Goal: Task Accomplishment & Management: Complete application form

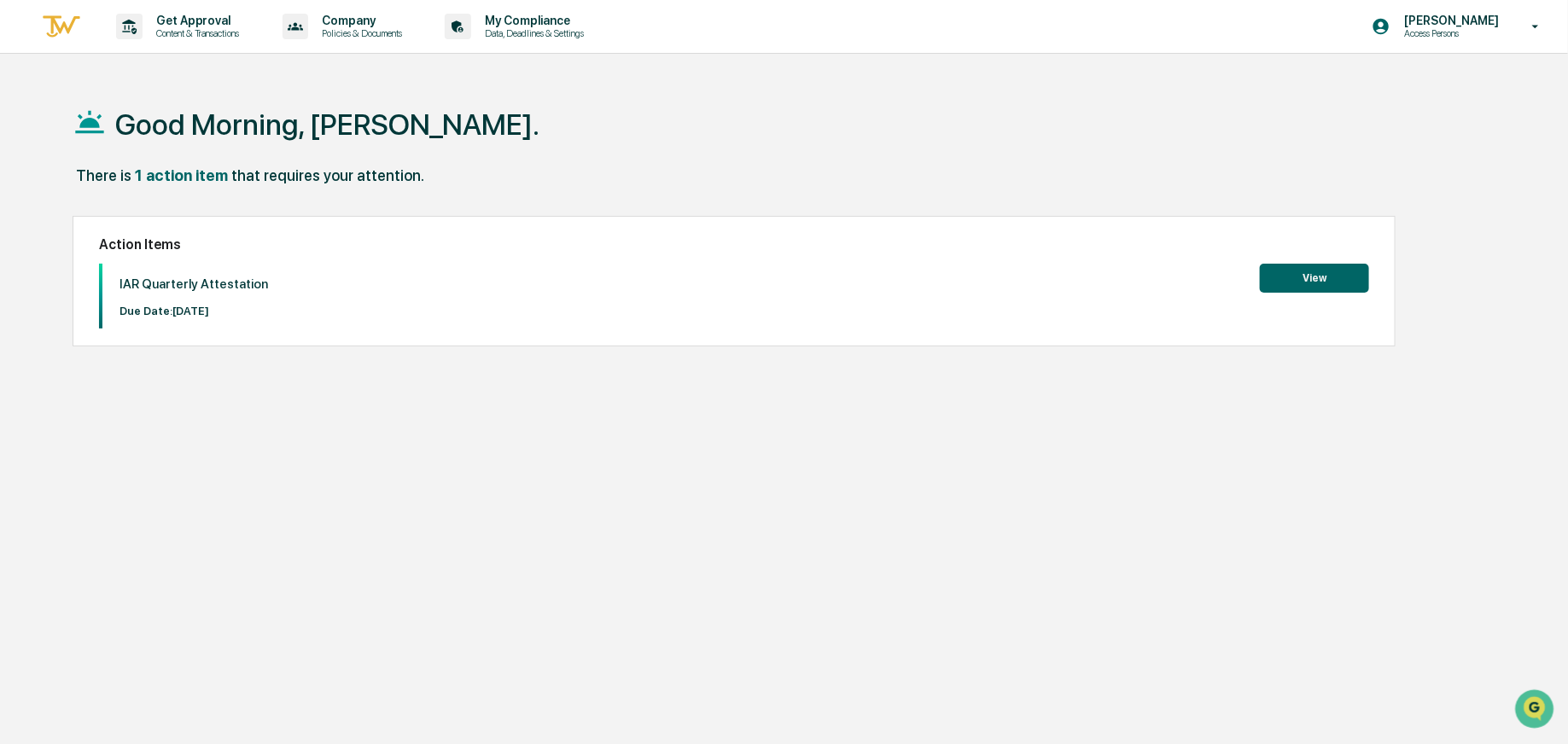
click at [1315, 281] on button "View" at bounding box center [1315, 278] width 110 height 29
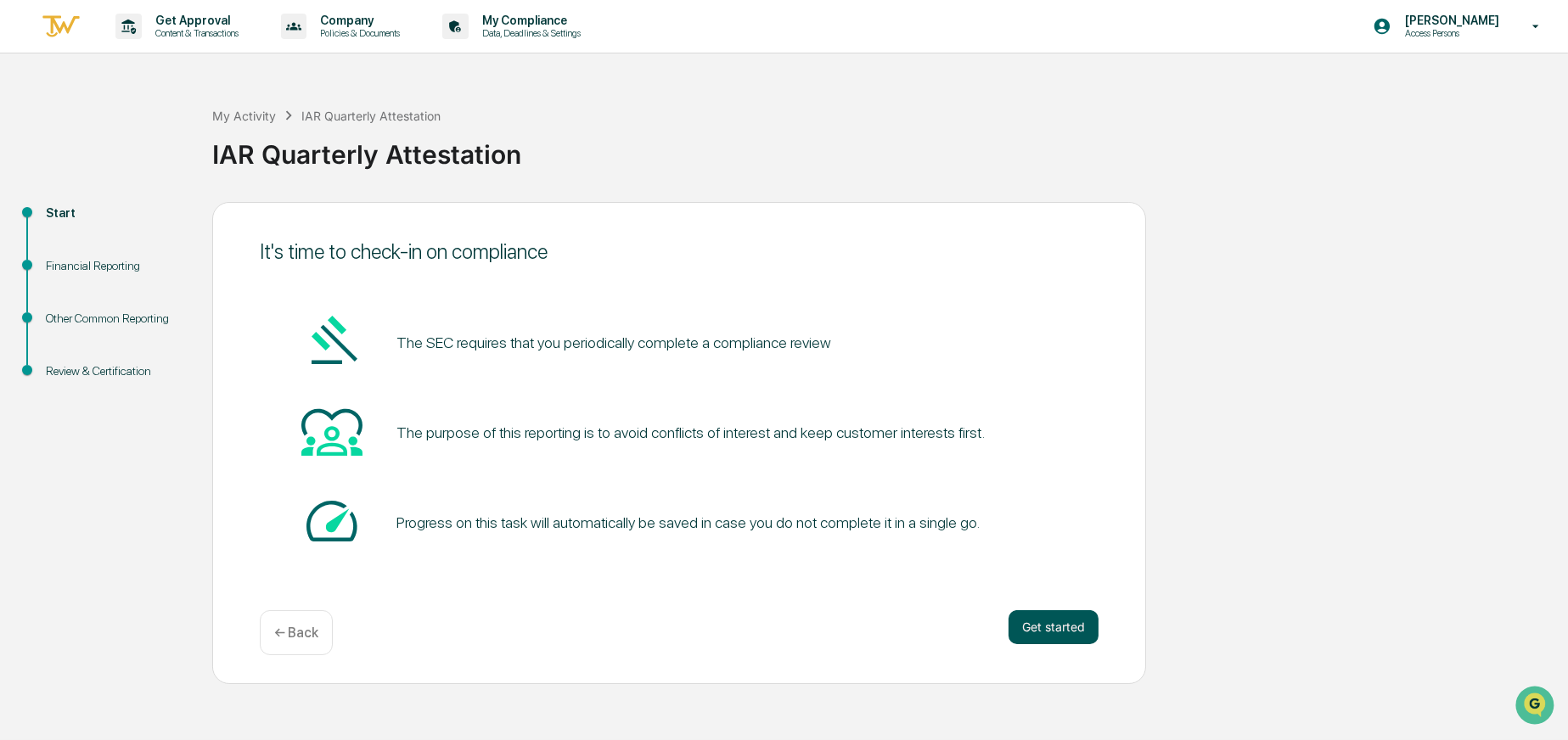
click at [1050, 621] on button "Get started" at bounding box center [1054, 628] width 90 height 34
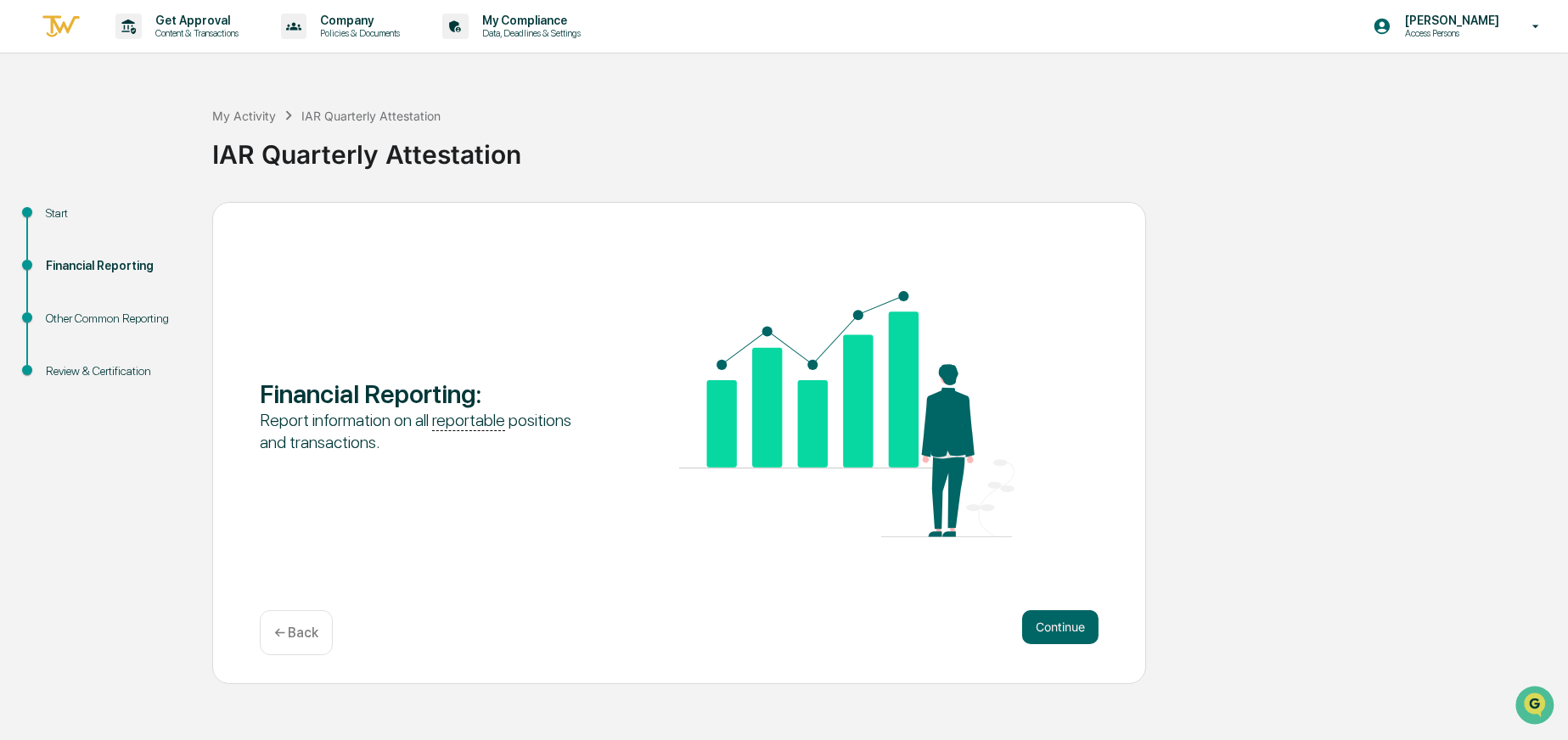
click at [1050, 621] on button "Continue" at bounding box center [1060, 628] width 77 height 34
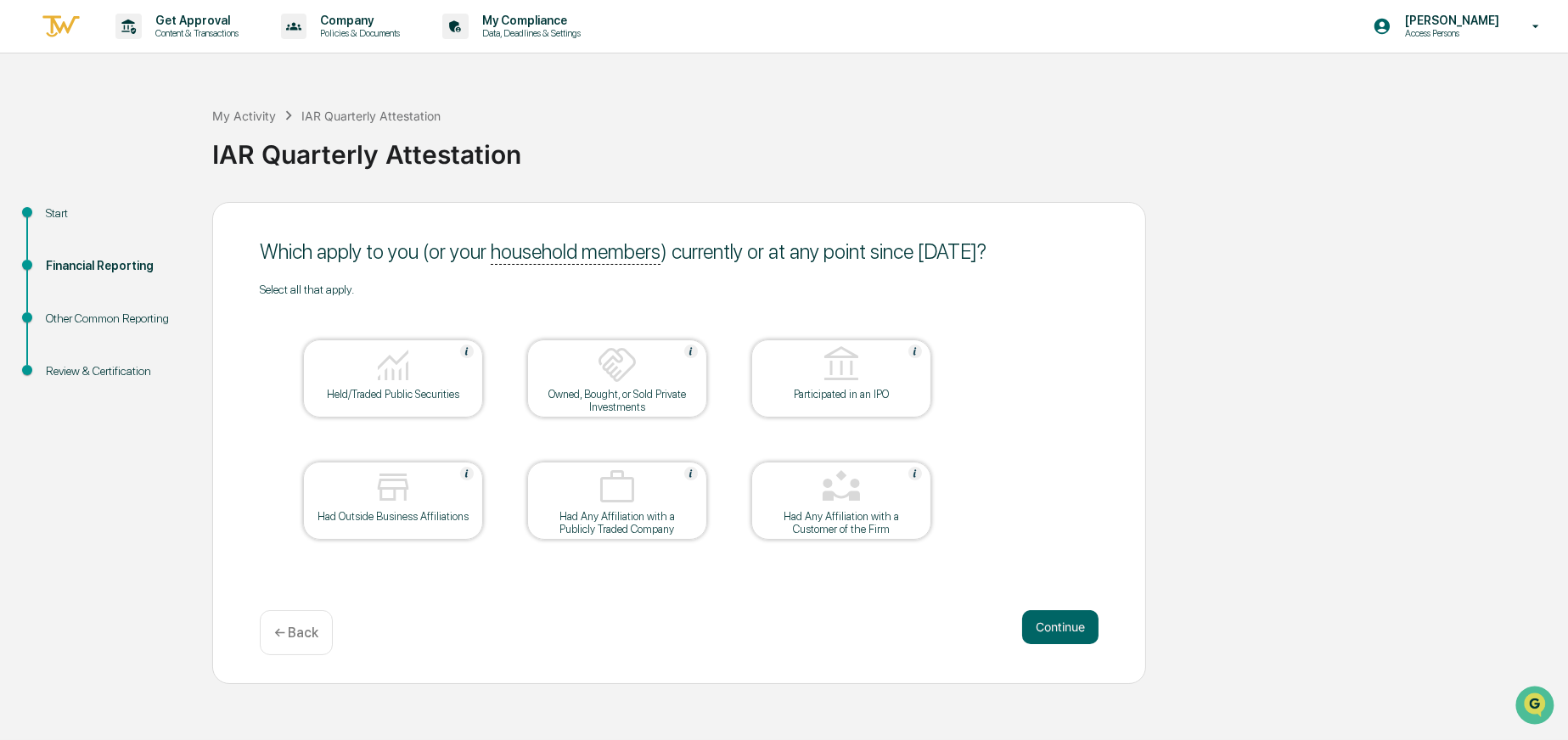
click at [413, 403] on div "Held/Traded Public Securities" at bounding box center [393, 379] width 180 height 78
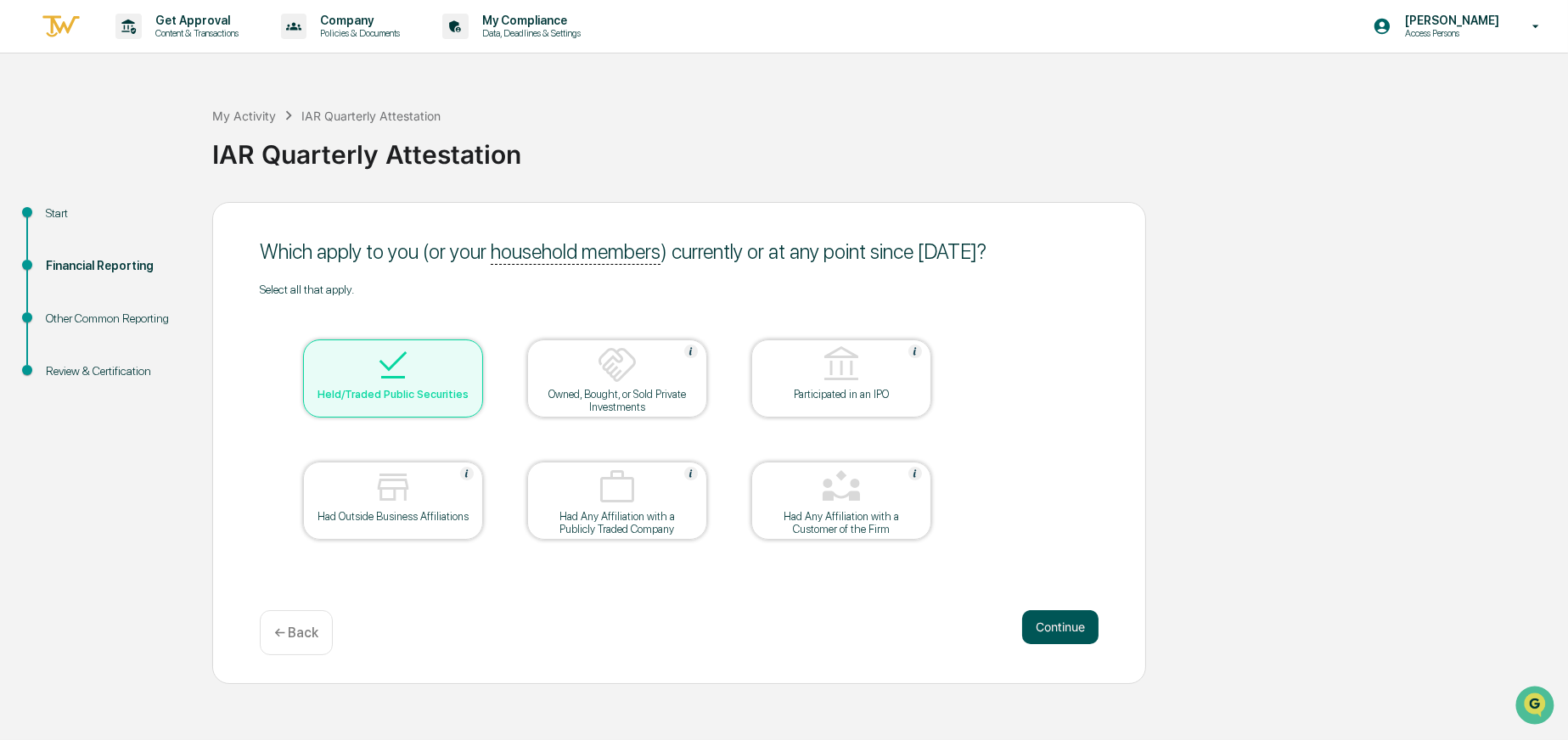
click at [1048, 630] on button "Continue" at bounding box center [1060, 628] width 77 height 34
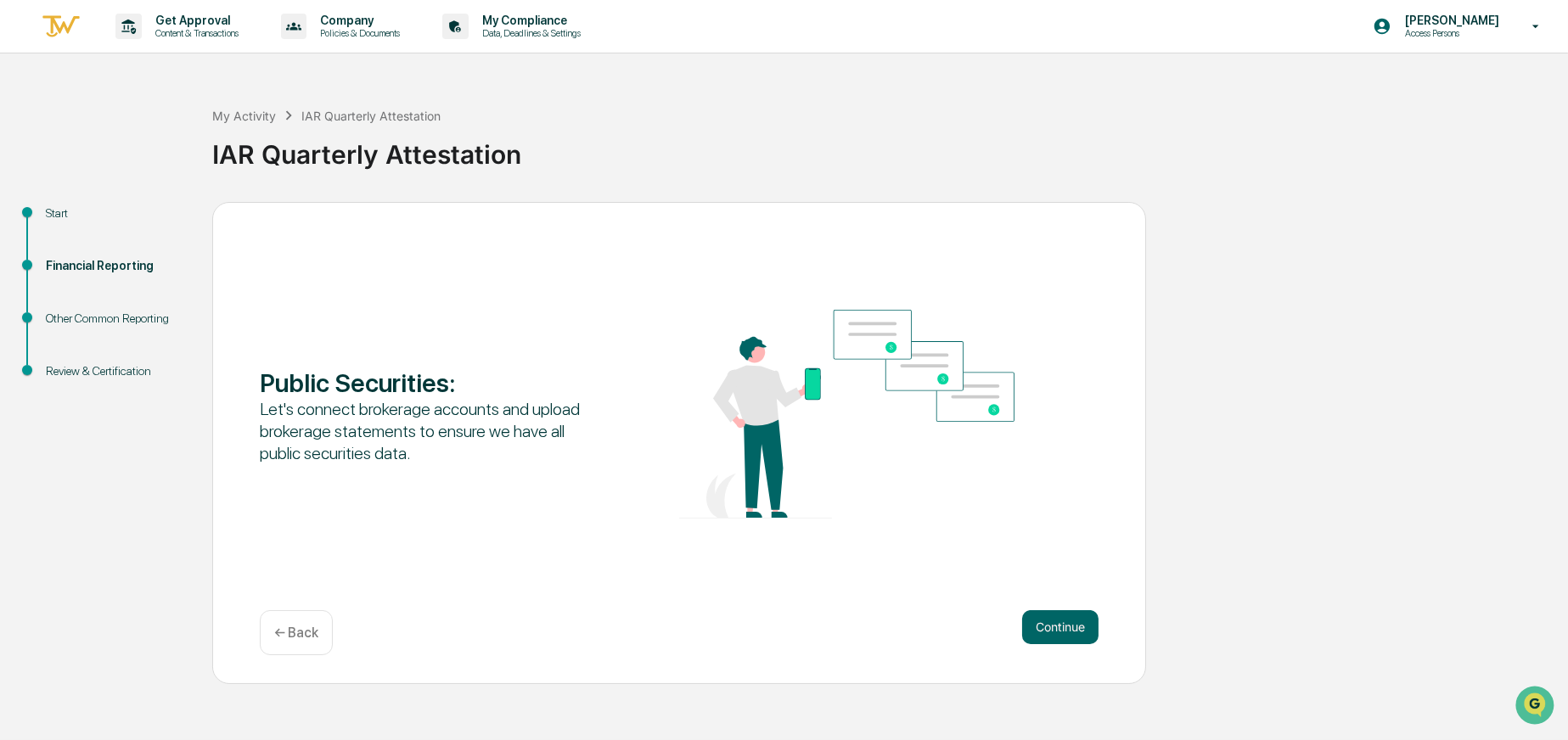
click at [1048, 630] on button "Continue" at bounding box center [1060, 628] width 77 height 34
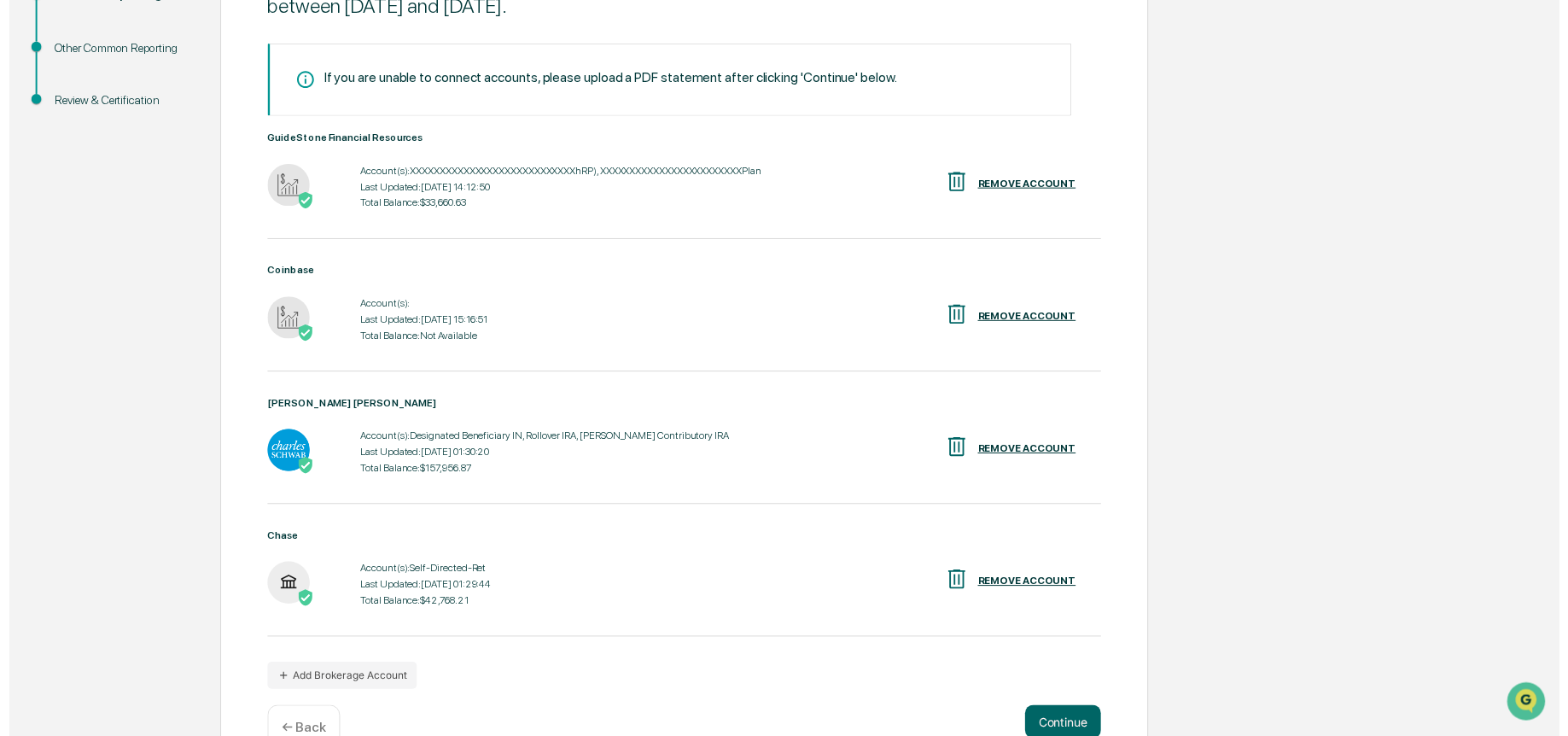
scroll to position [321, 0]
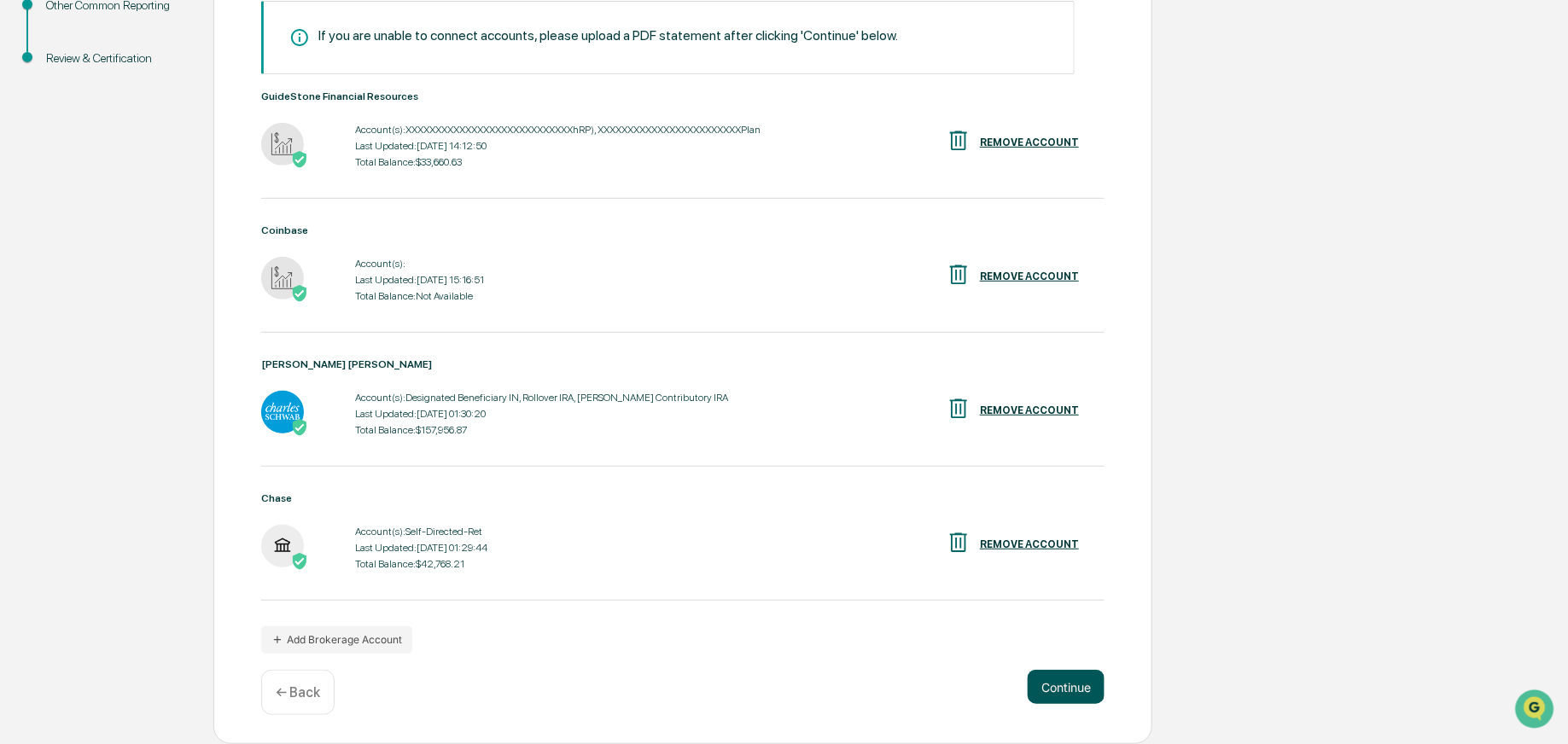
click at [1067, 687] on button "Continue" at bounding box center [1066, 687] width 77 height 34
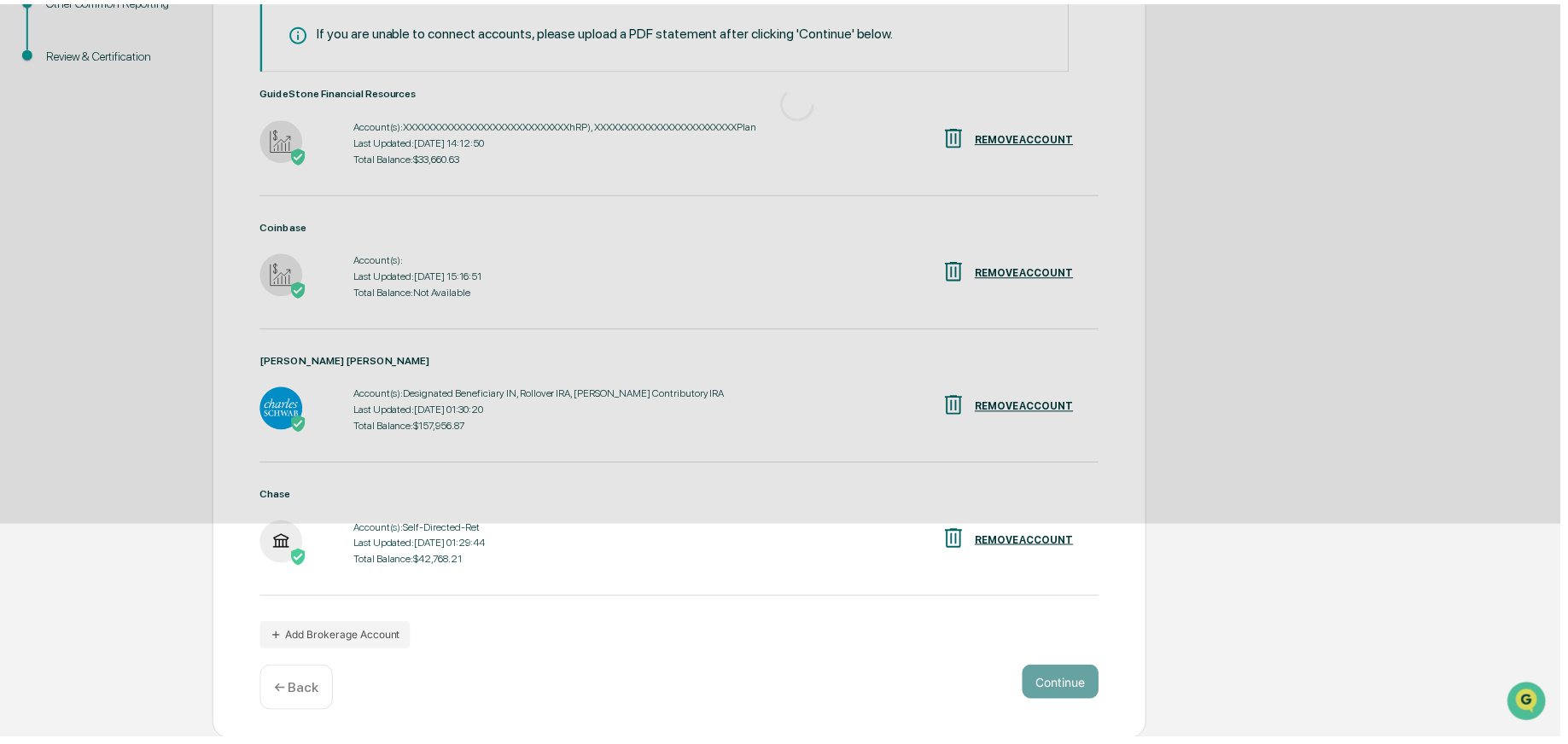
scroll to position [0, 0]
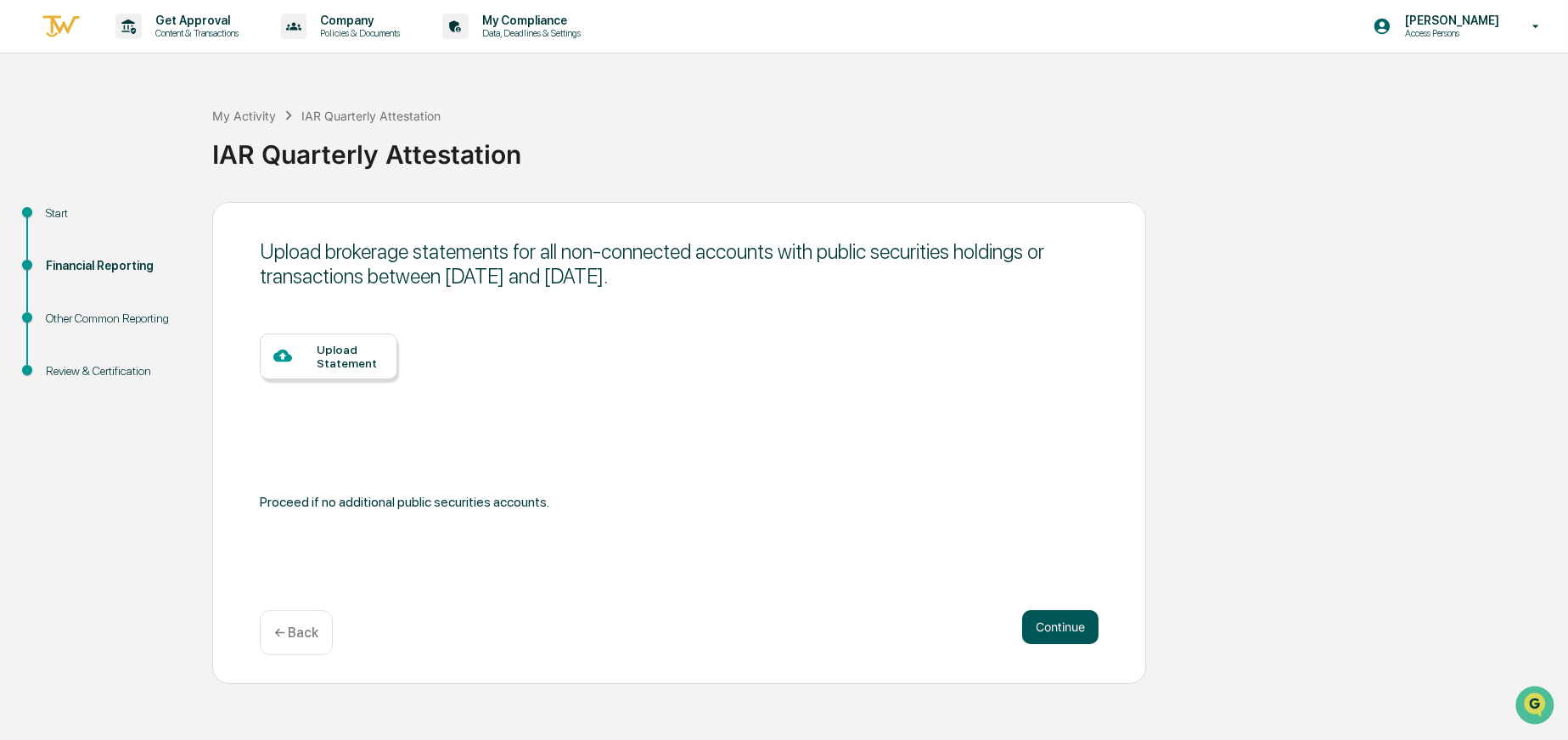
click at [1065, 621] on button "Continue" at bounding box center [1060, 628] width 77 height 34
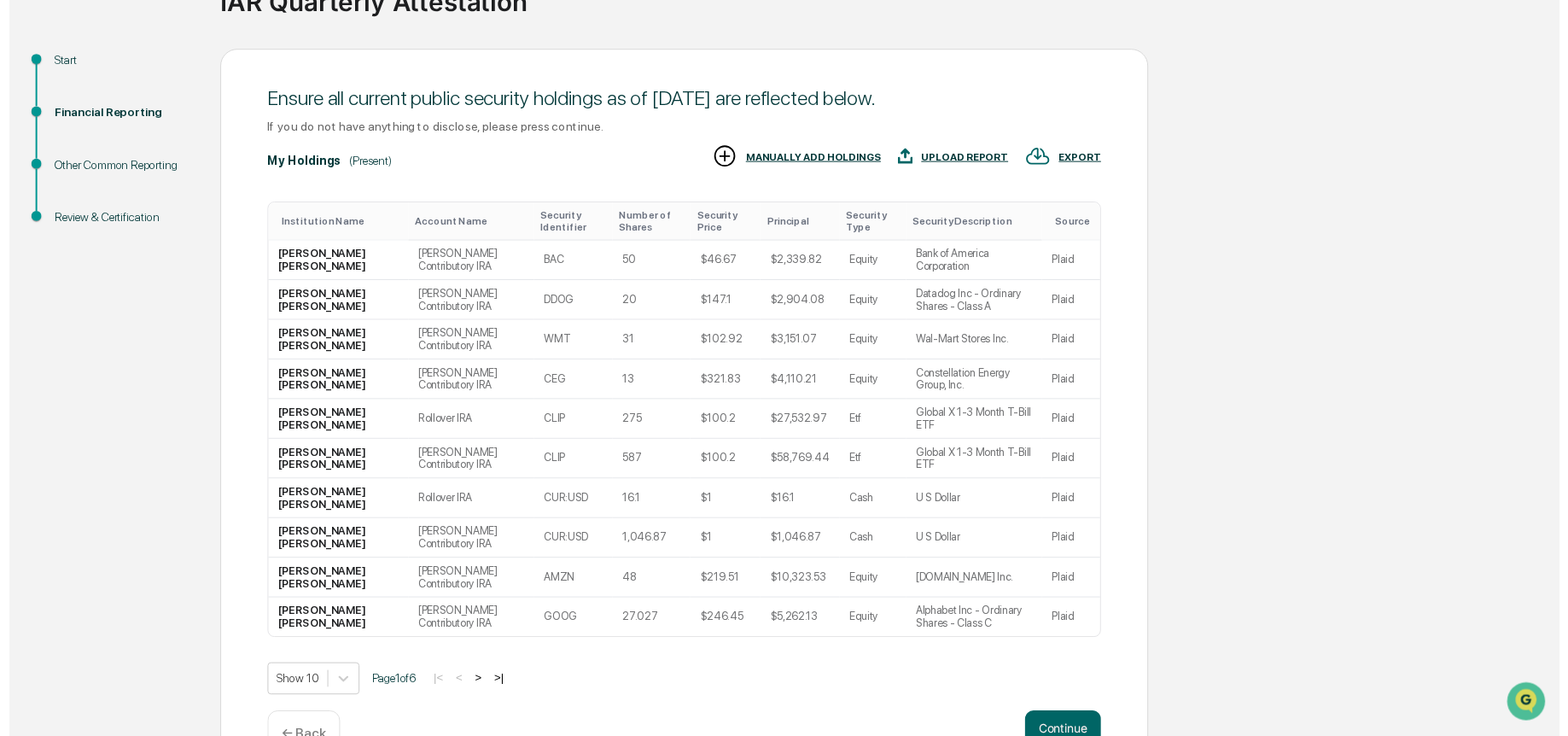
scroll to position [212, 0]
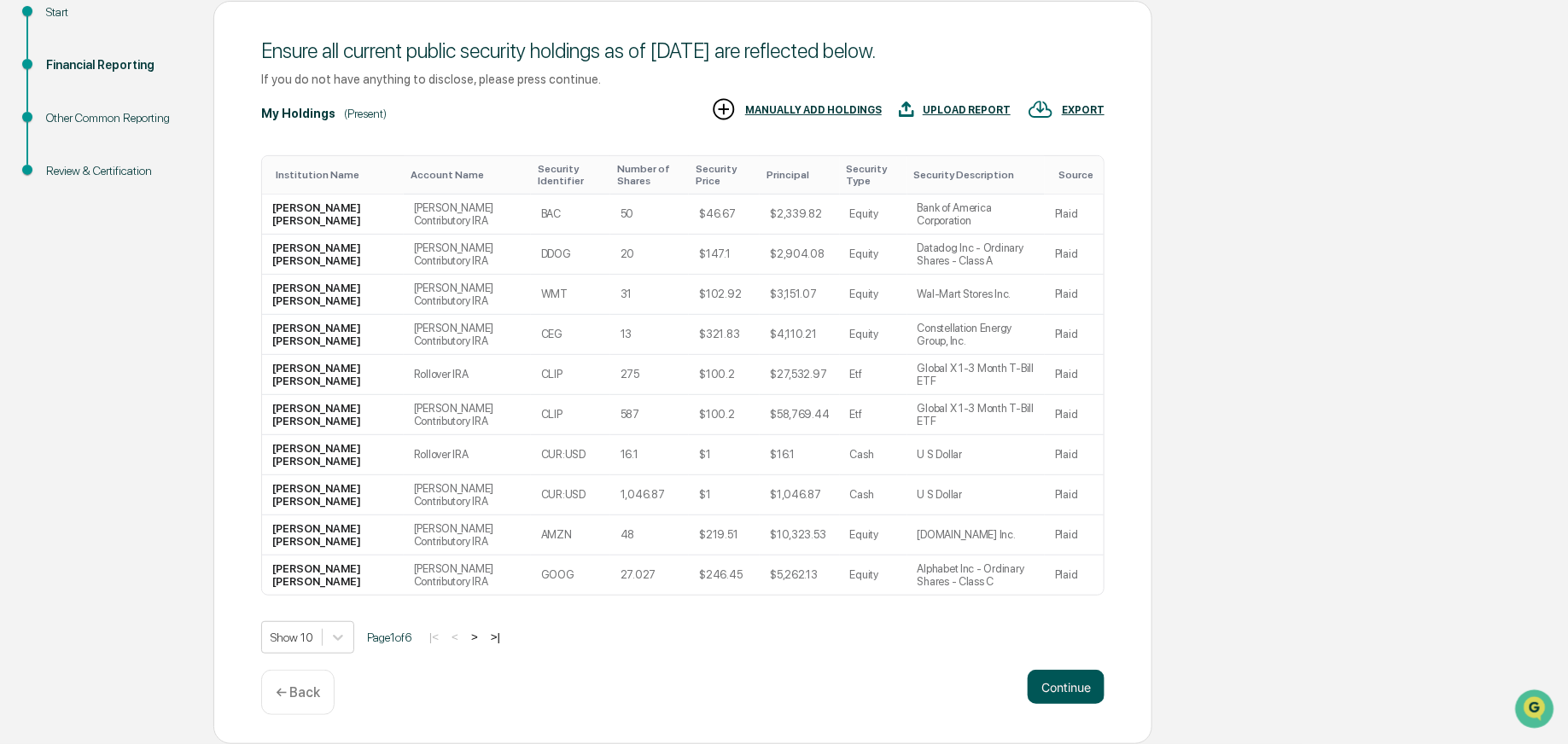
click at [1065, 690] on button "Continue" at bounding box center [1066, 687] width 77 height 34
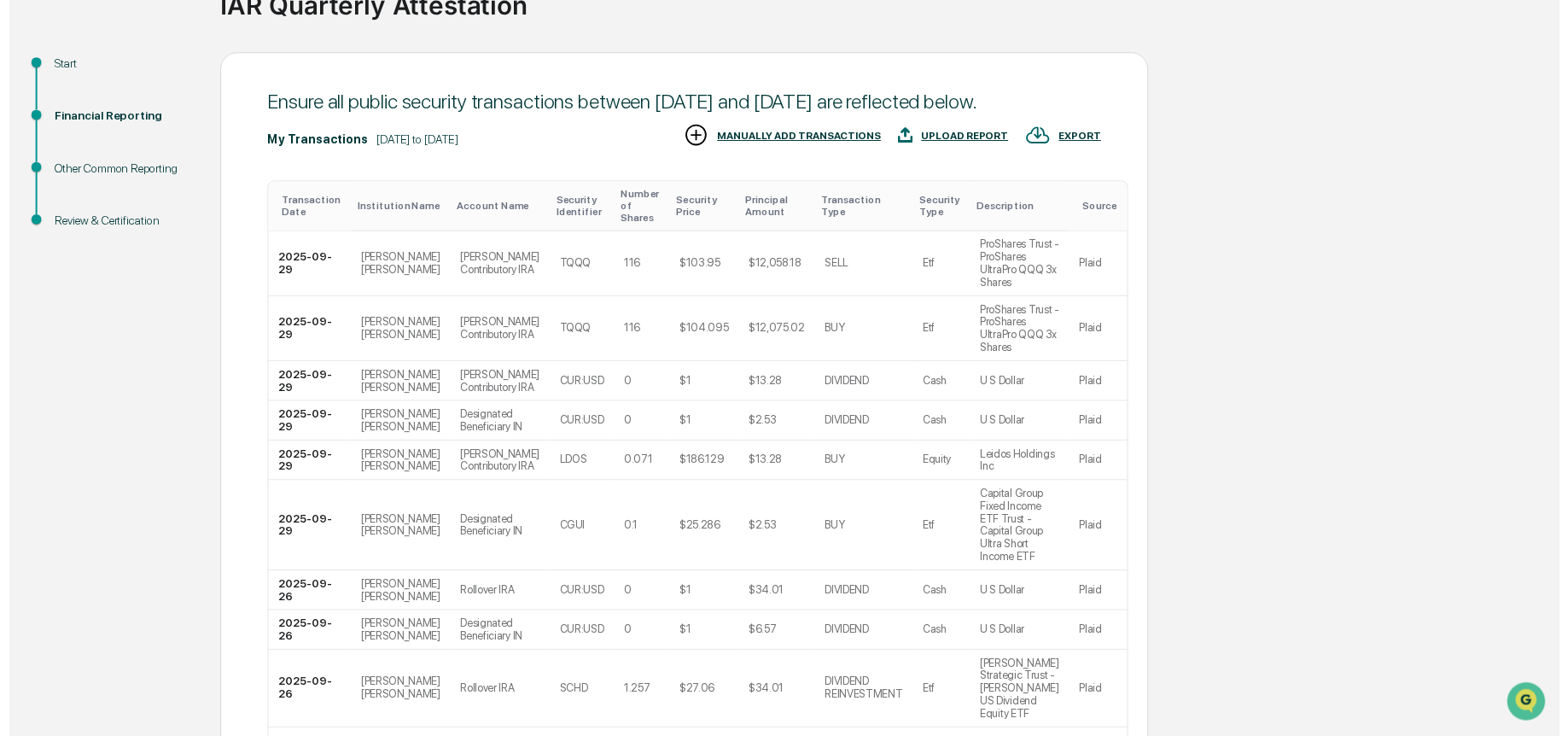
scroll to position [316, 0]
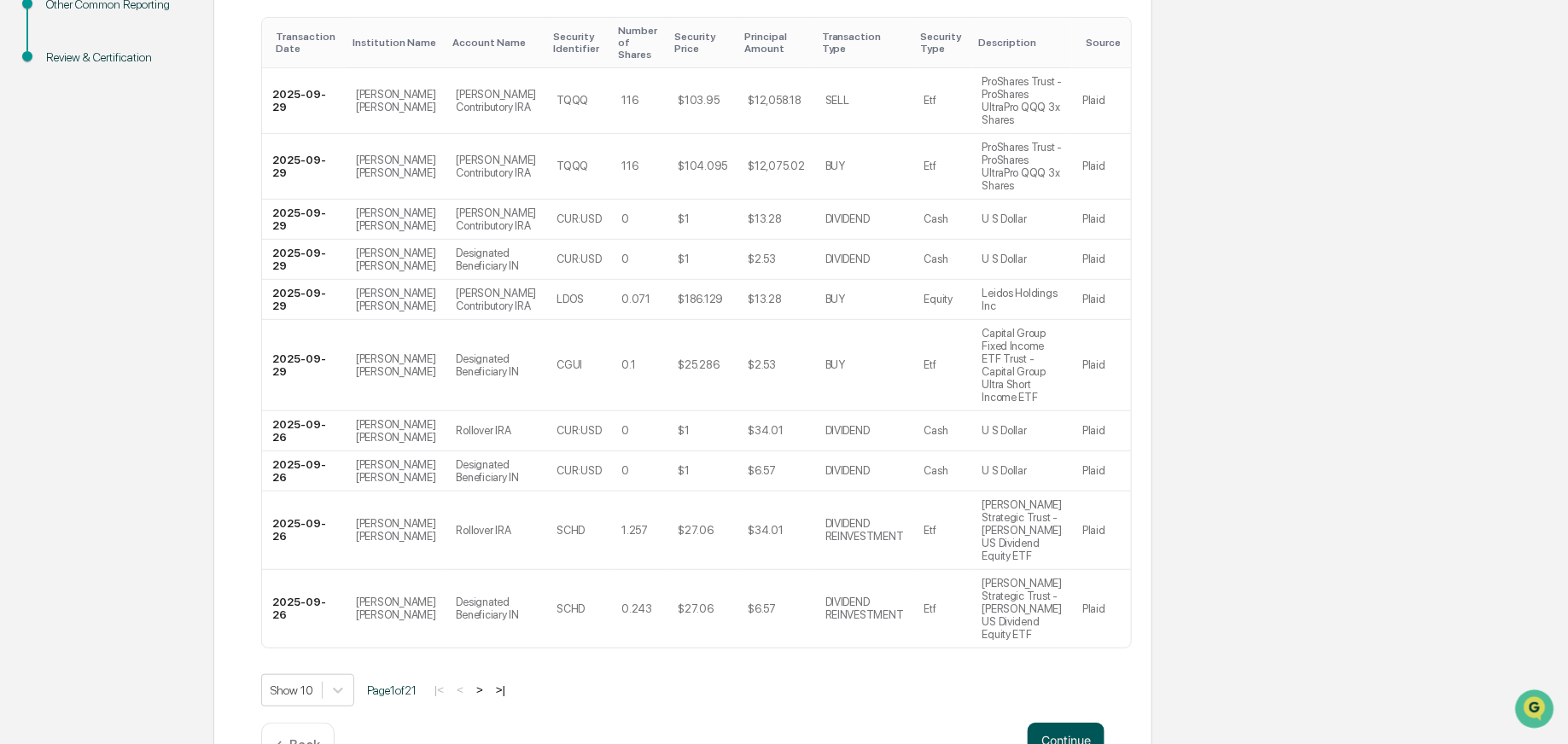
click at [1074, 723] on button "Continue" at bounding box center [1066, 740] width 77 height 34
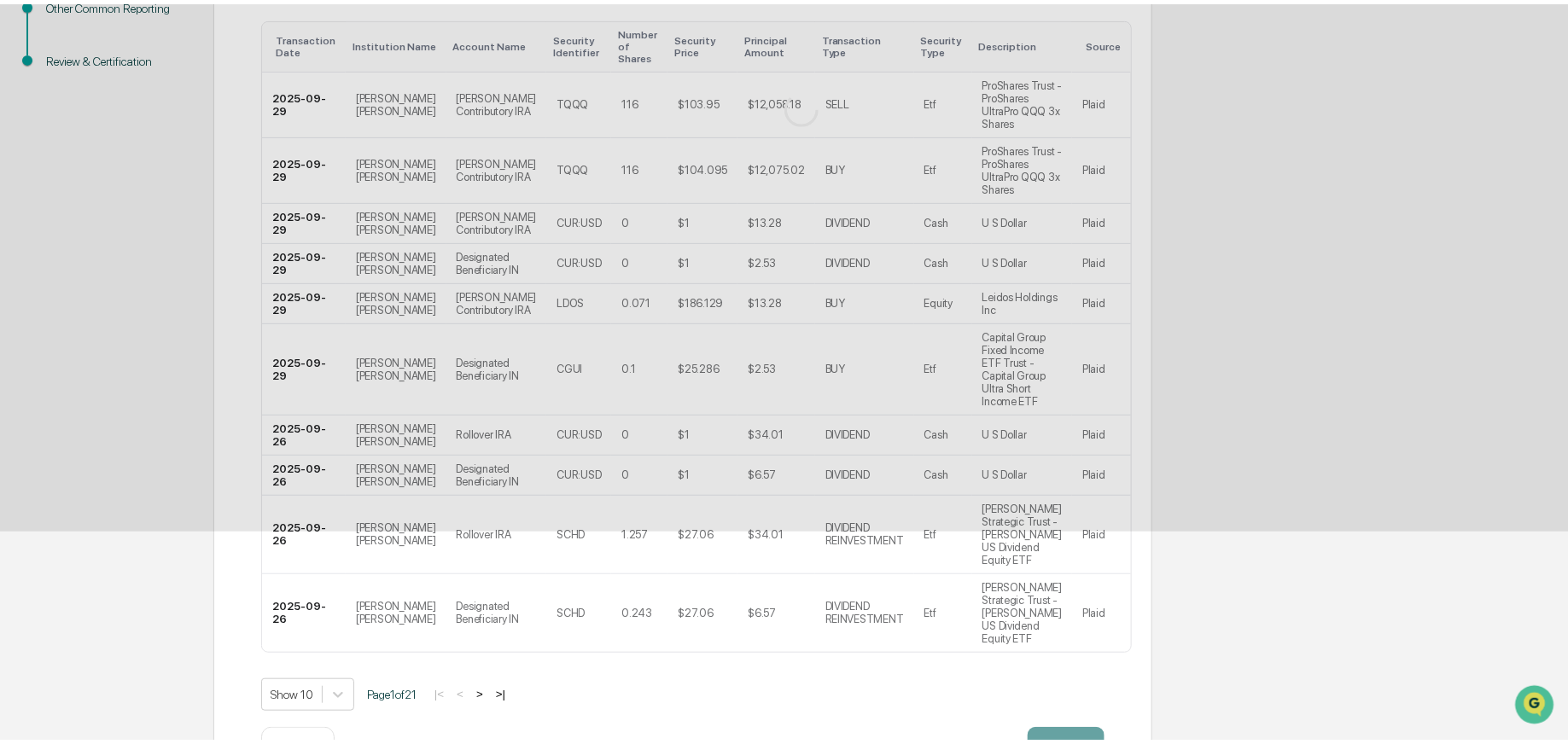
scroll to position [0, 0]
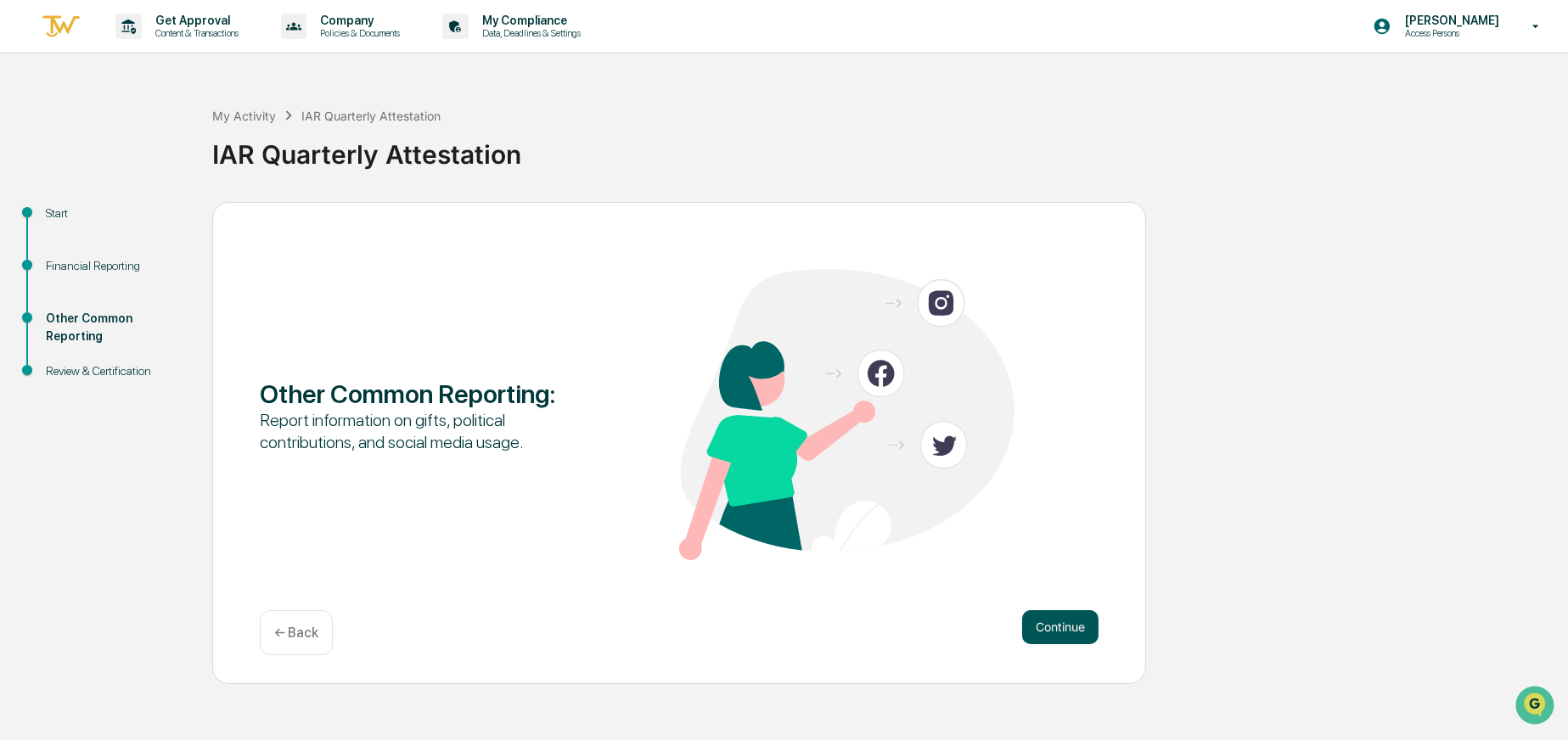
click at [1048, 614] on button "Continue" at bounding box center [1060, 628] width 77 height 34
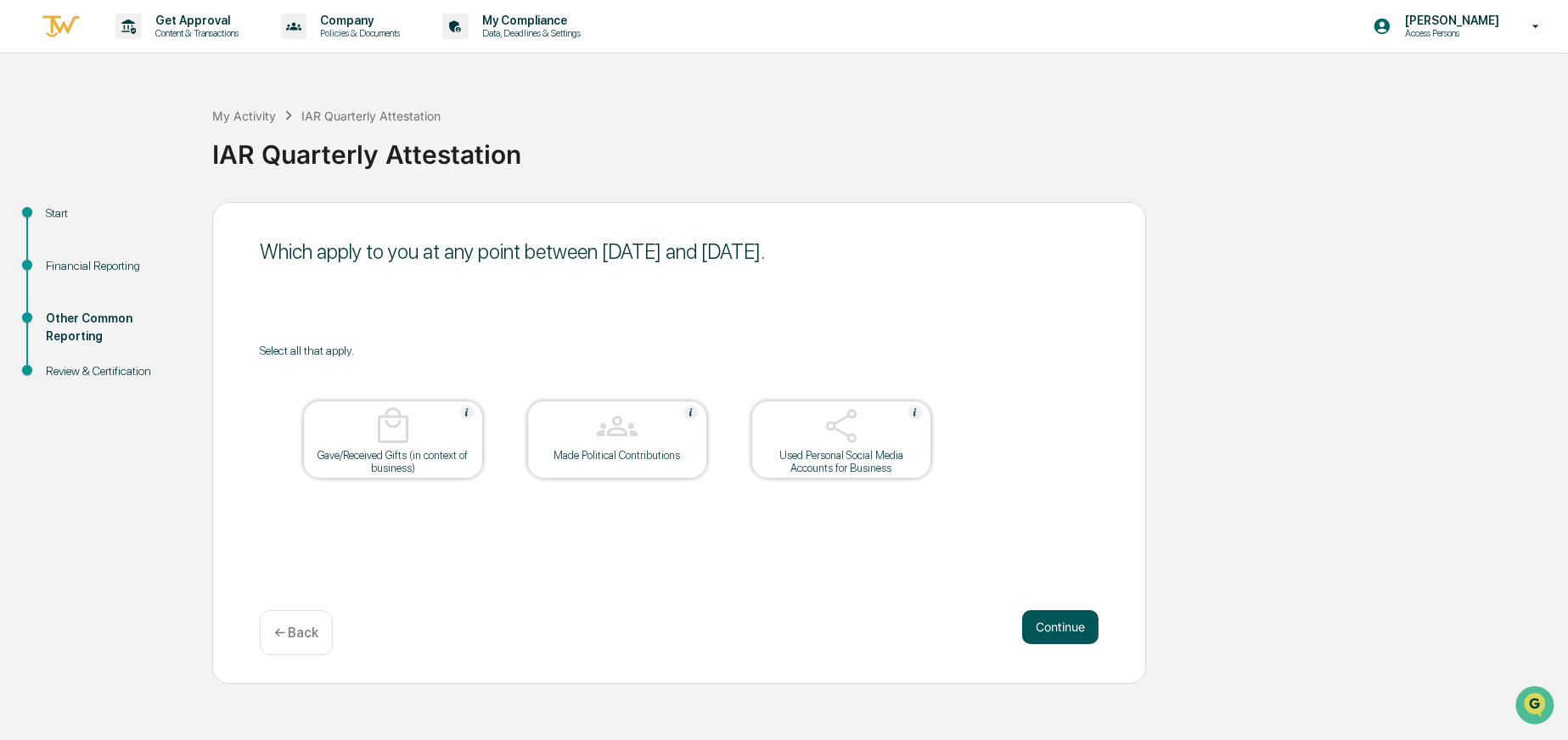
click at [1054, 629] on button "Continue" at bounding box center [1060, 628] width 77 height 34
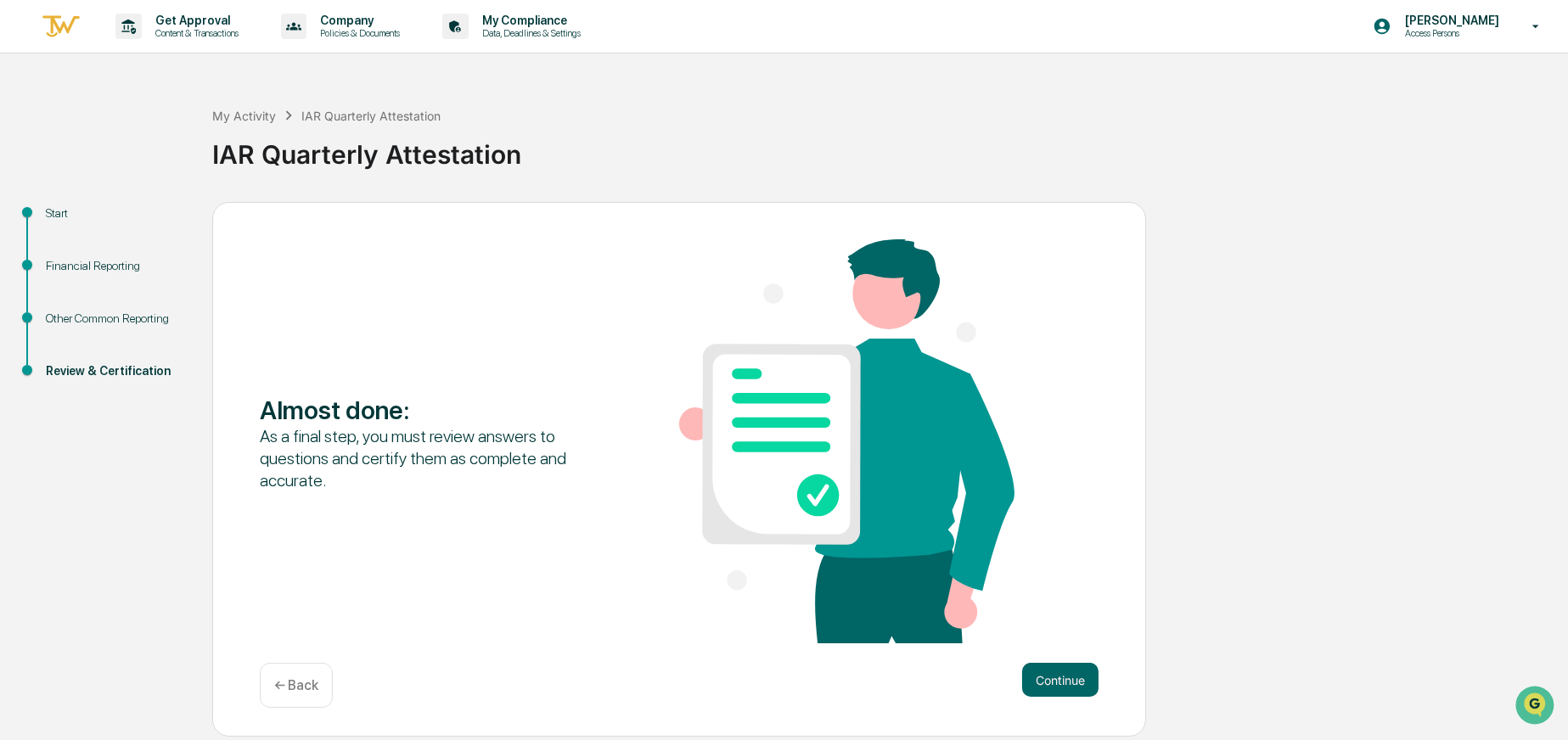
click at [1061, 634] on div "Almost done : As a final step, you must review answers to questions and certify…" at bounding box center [679, 443] width 839 height 407
click at [1059, 678] on button "Continue" at bounding box center [1060, 680] width 77 height 34
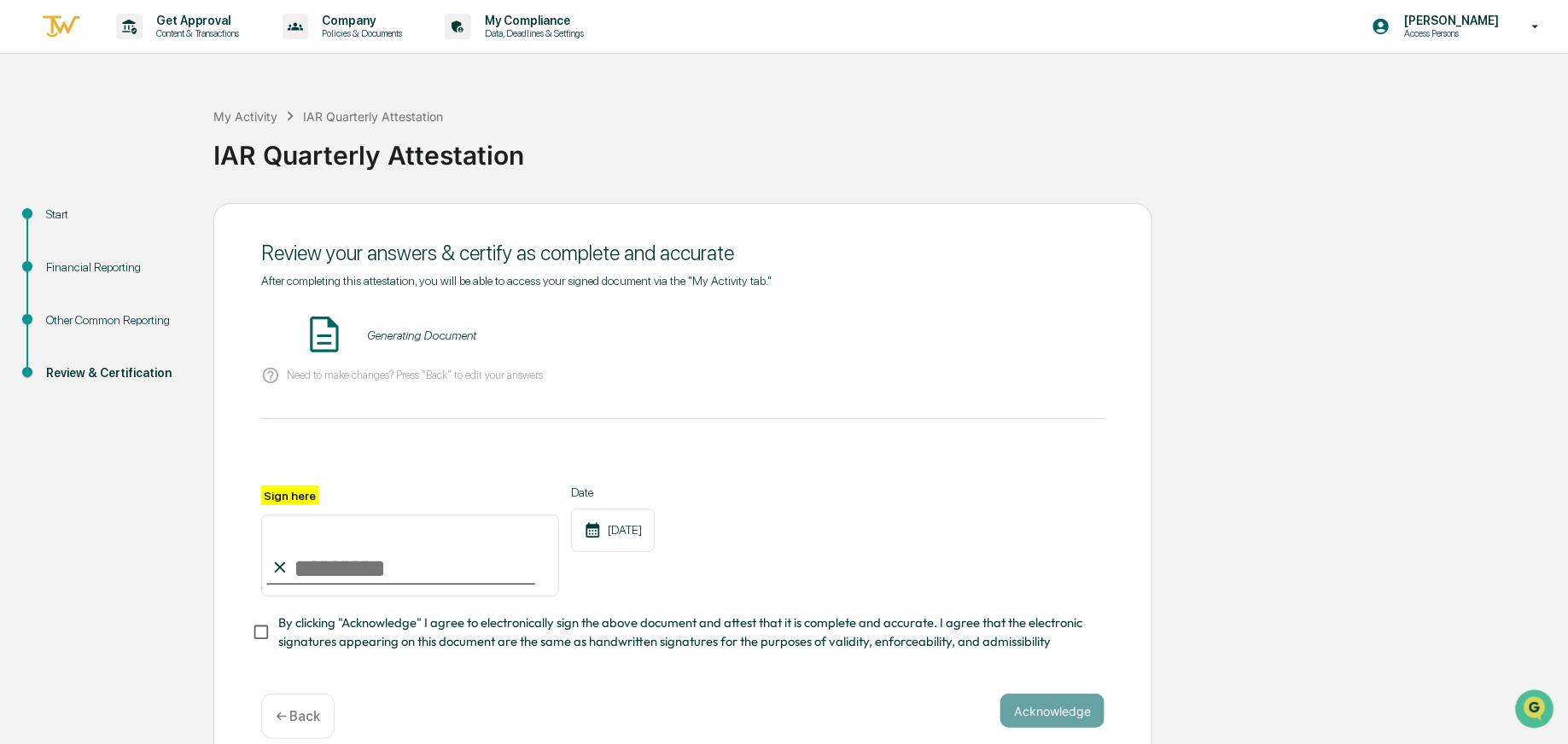
click at [437, 579] on input "Sign here" at bounding box center [410, 556] width 298 height 82
type input "**********"
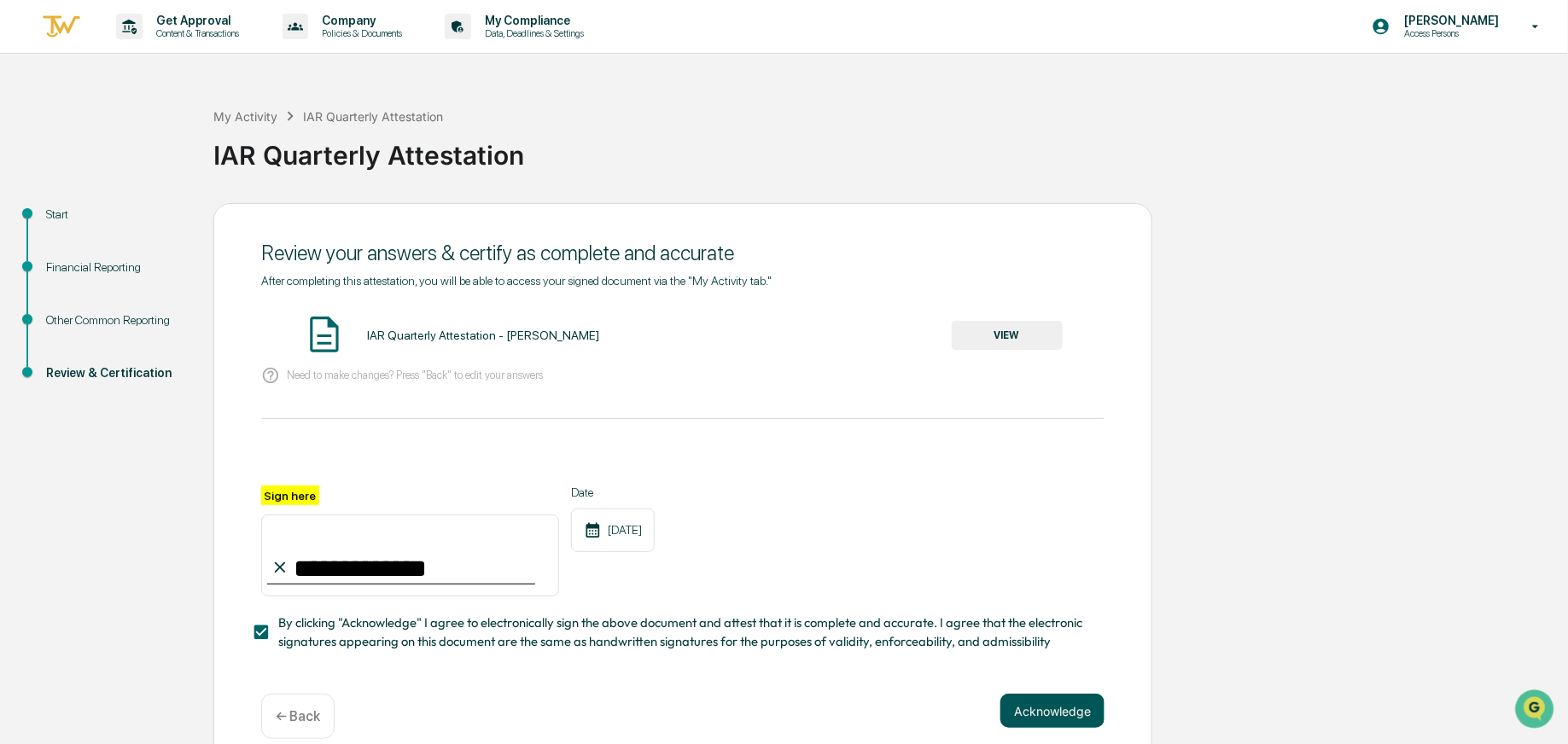
click at [1068, 719] on button "Acknowledge" at bounding box center [1052, 711] width 104 height 34
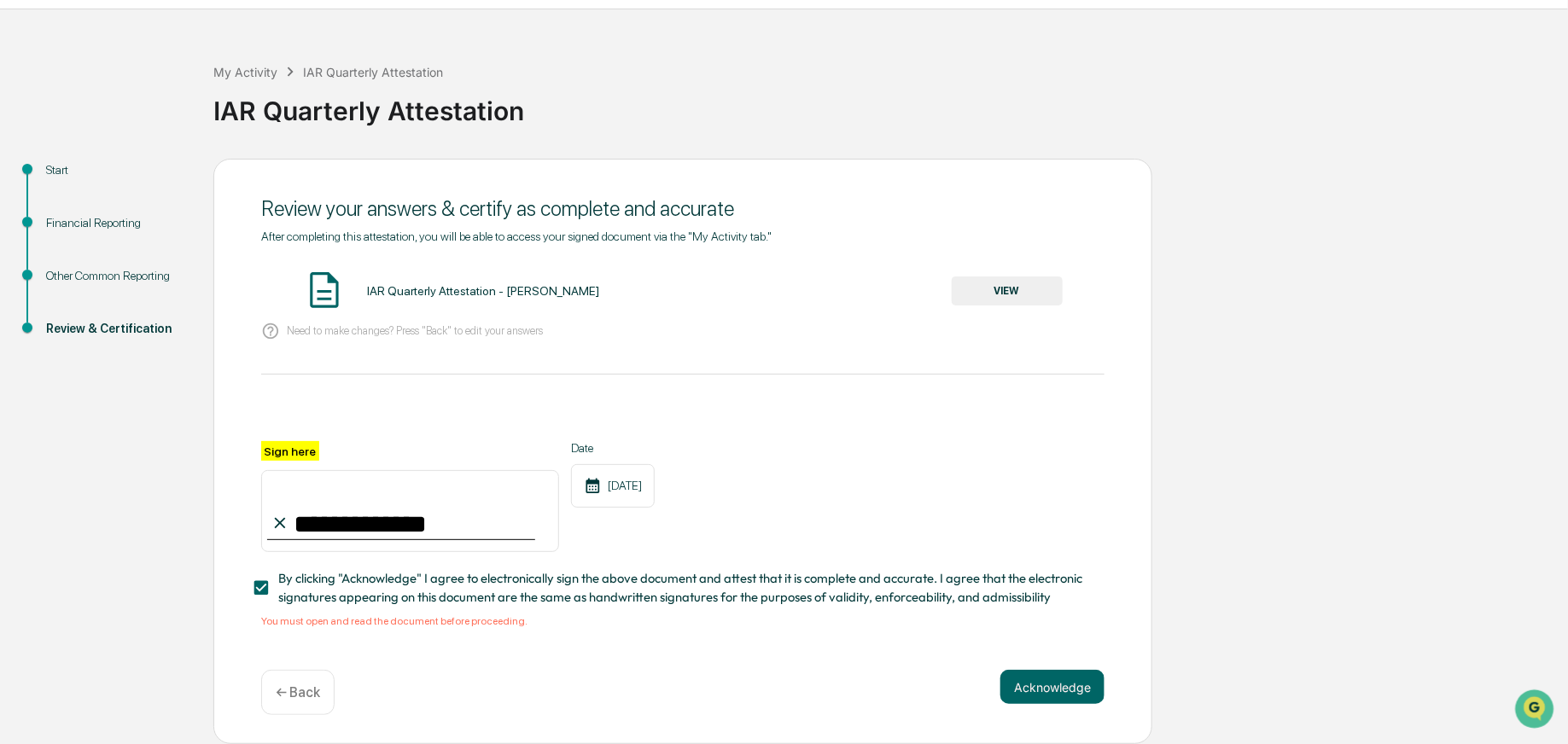
click at [418, 284] on div "IAR Quarterly Attestation - [PERSON_NAME]" at bounding box center [483, 291] width 232 height 14
click at [1041, 290] on button "VIEW" at bounding box center [1007, 291] width 111 height 29
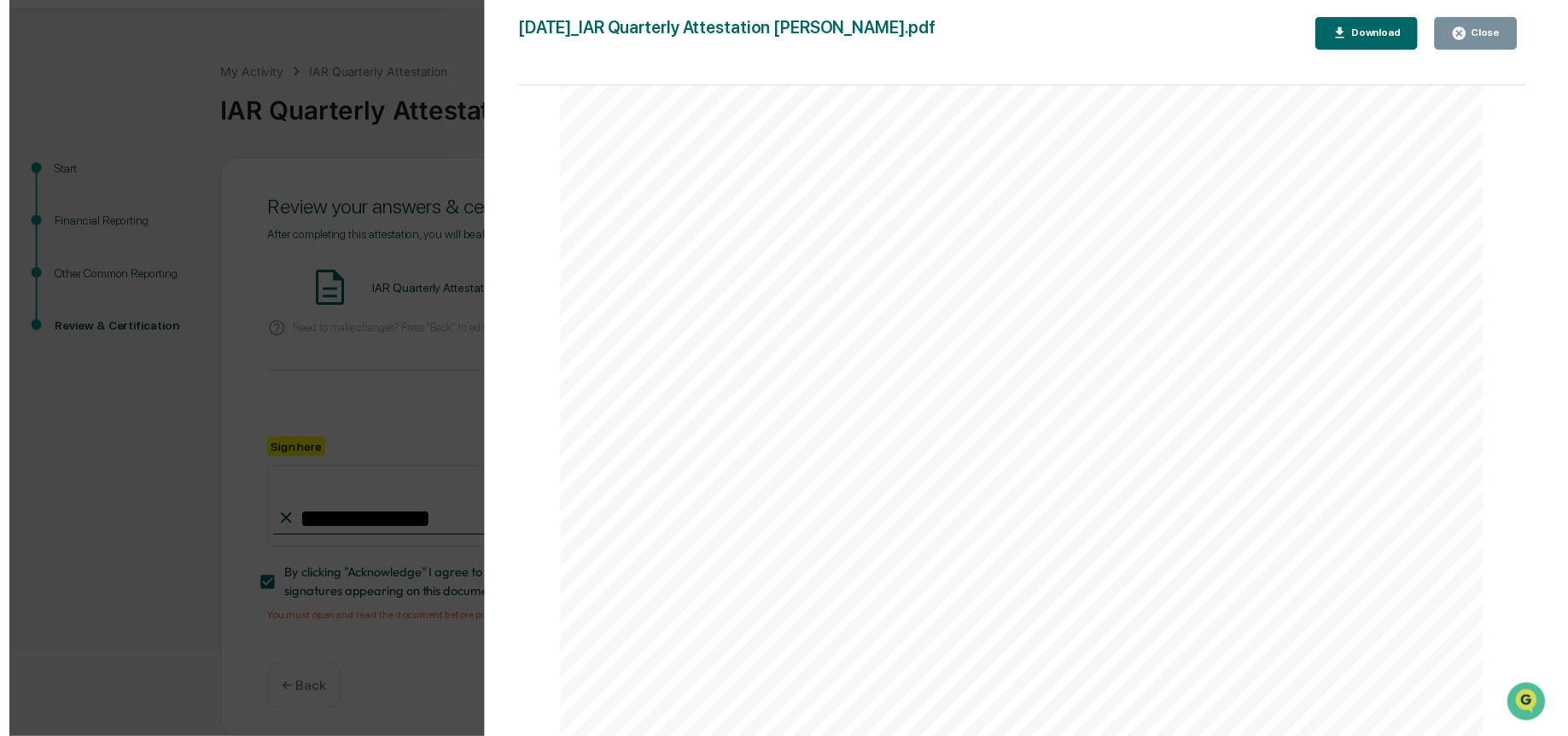
scroll to position [15868, 0]
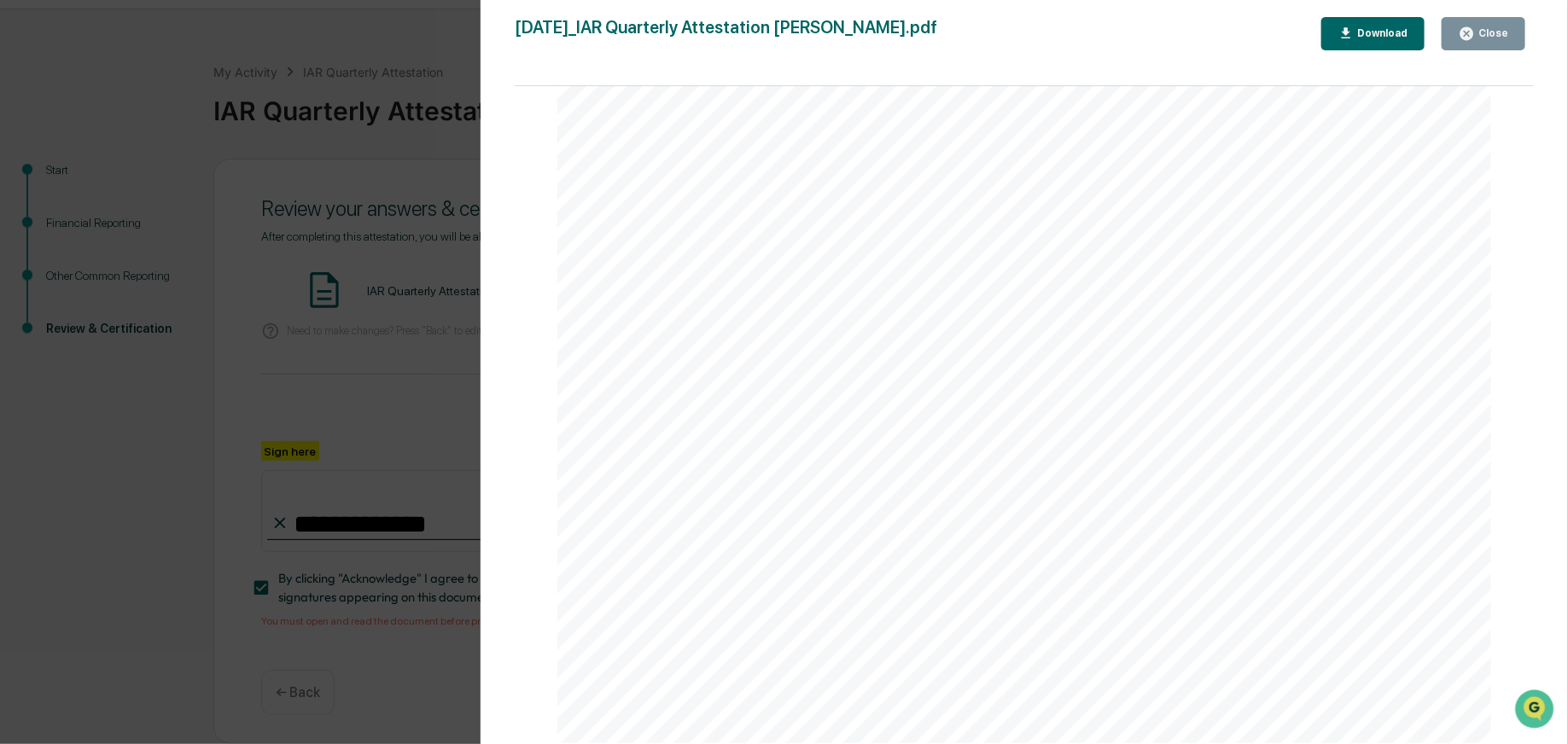
click at [1515, 33] on button "Close" at bounding box center [1484, 33] width 84 height 33
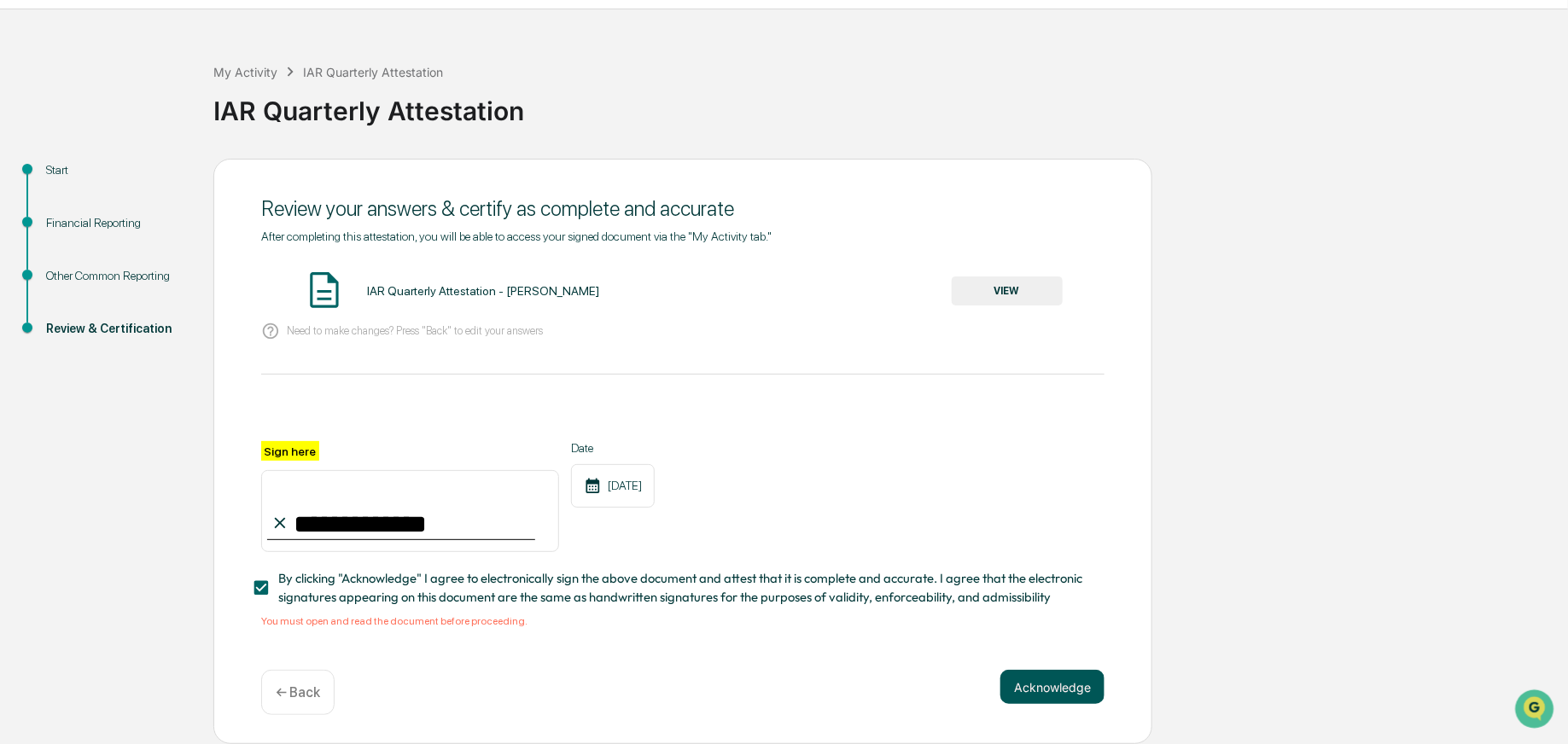
click at [1040, 691] on button "Acknowledge" at bounding box center [1052, 687] width 104 height 34
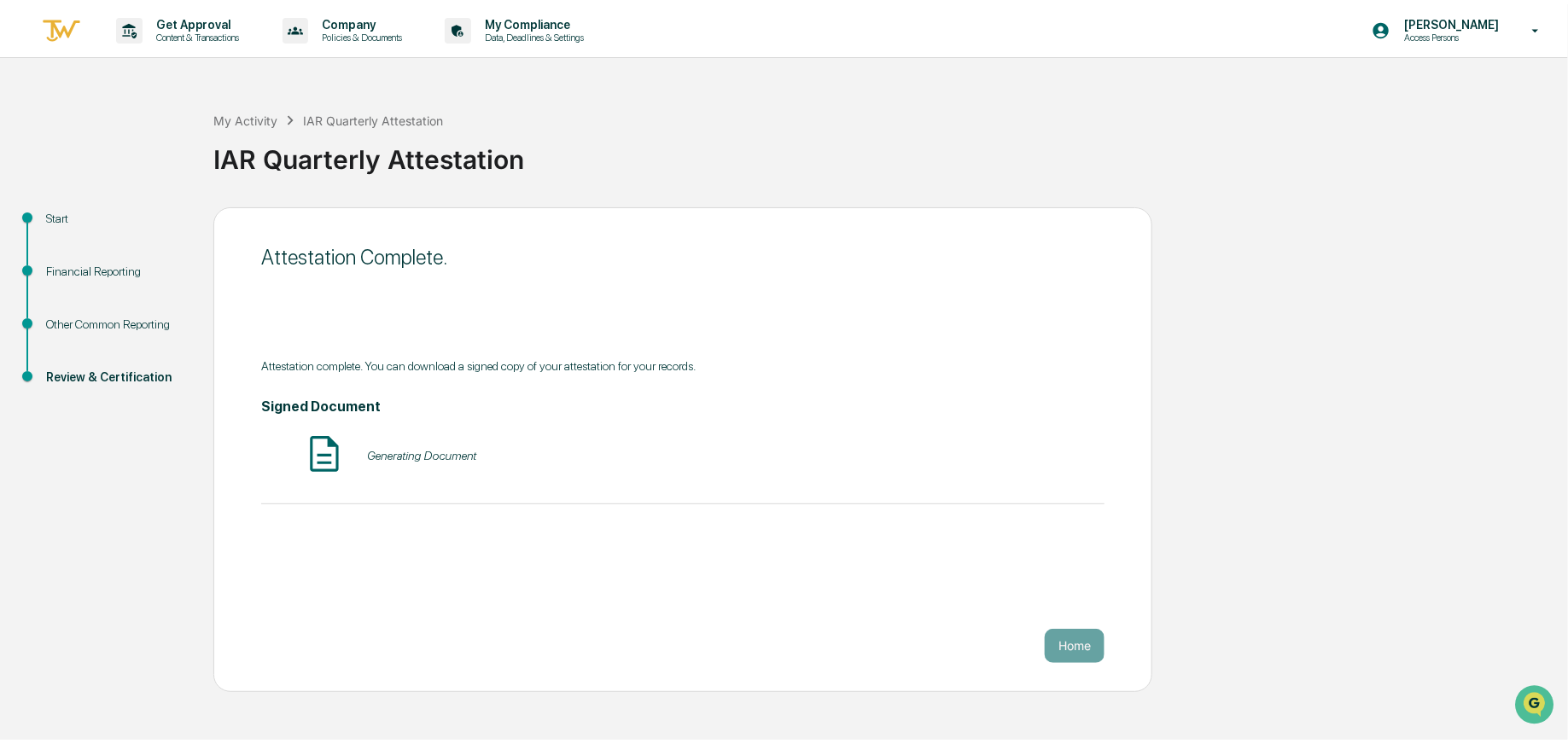
scroll to position [0, 0]
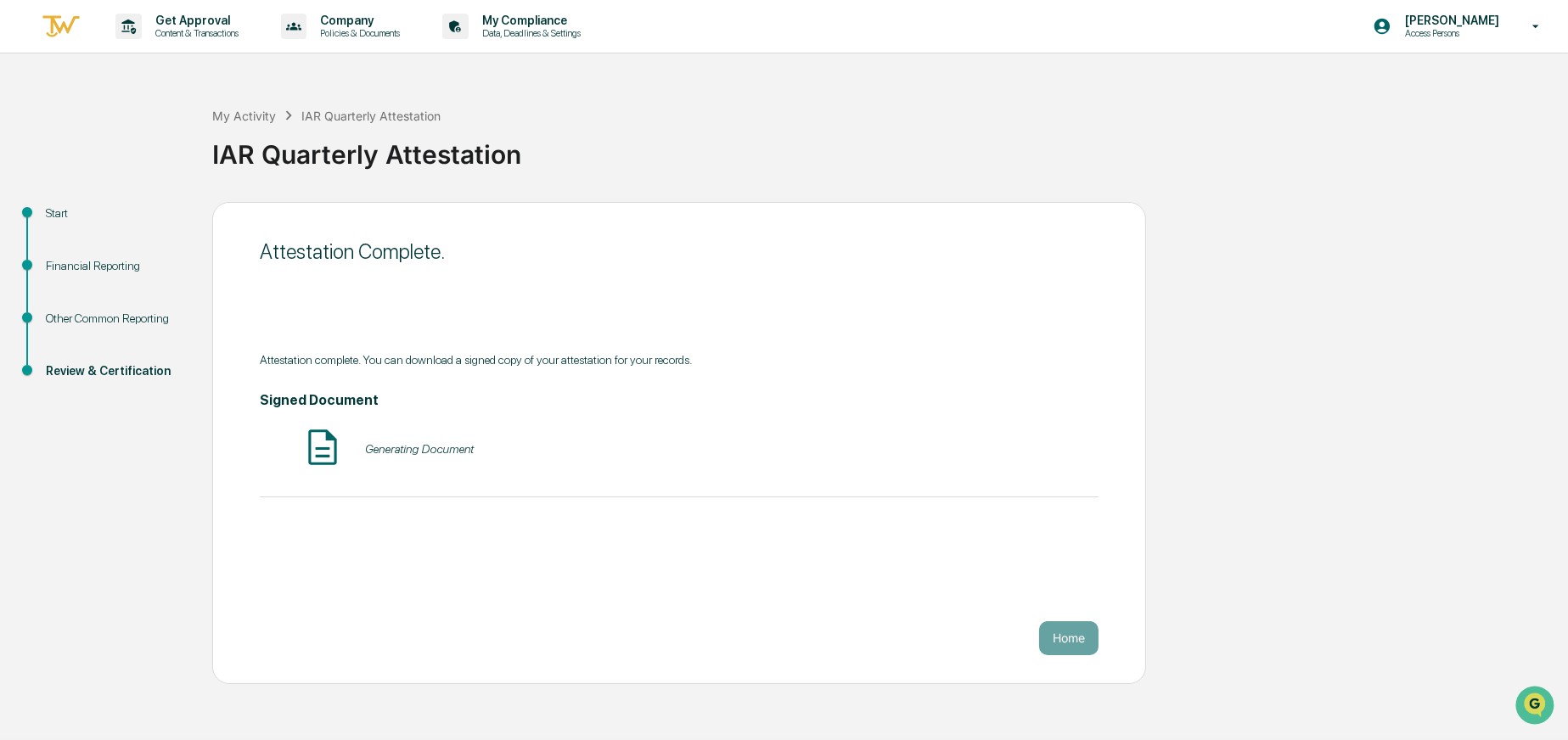
click at [1034, 687] on div "Get Approval Content & Transactions Company Policies & Documents My Compliance …" at bounding box center [784, 370] width 1568 height 740
click at [1060, 642] on button "Home" at bounding box center [1069, 639] width 60 height 34
